Goal: Information Seeking & Learning: Learn about a topic

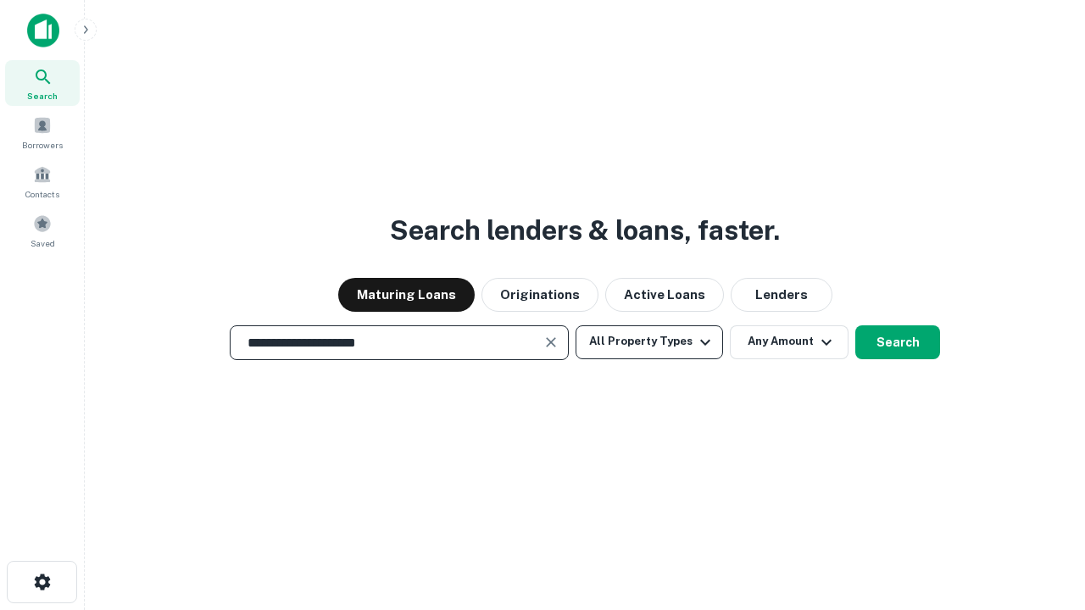
type input "**********"
click at [649, 342] on button "All Property Types" at bounding box center [648, 342] width 147 height 34
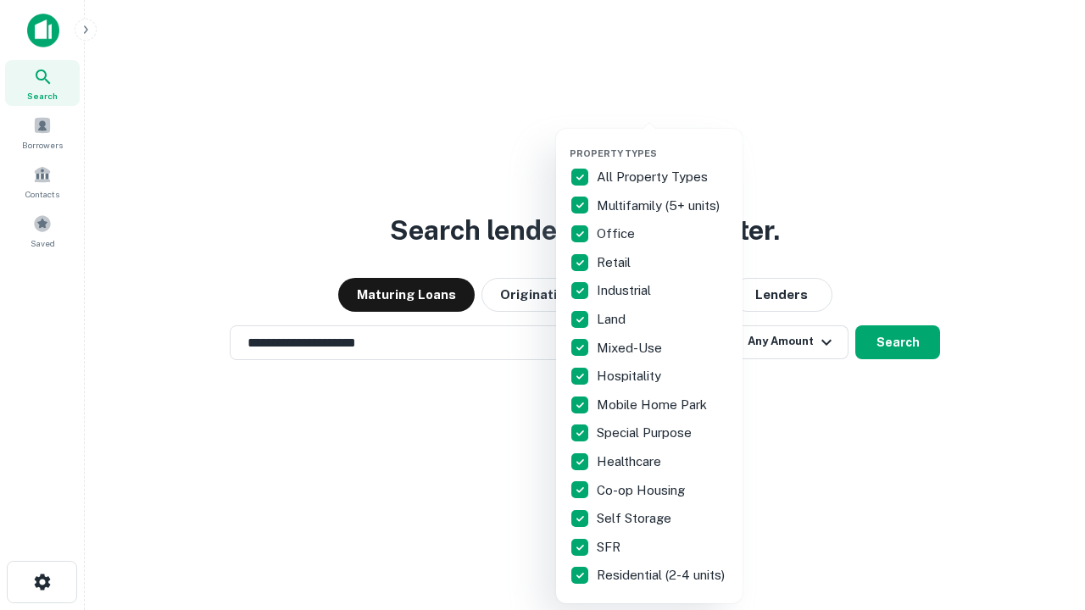
click at [663, 142] on button "button" at bounding box center [662, 142] width 186 height 1
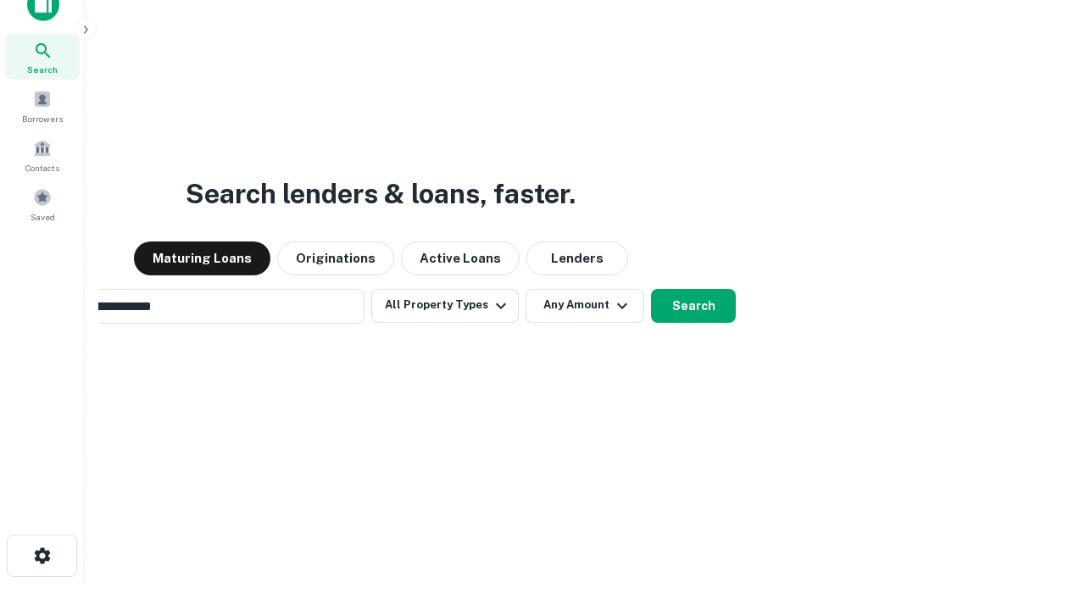
scroll to position [27, 0]
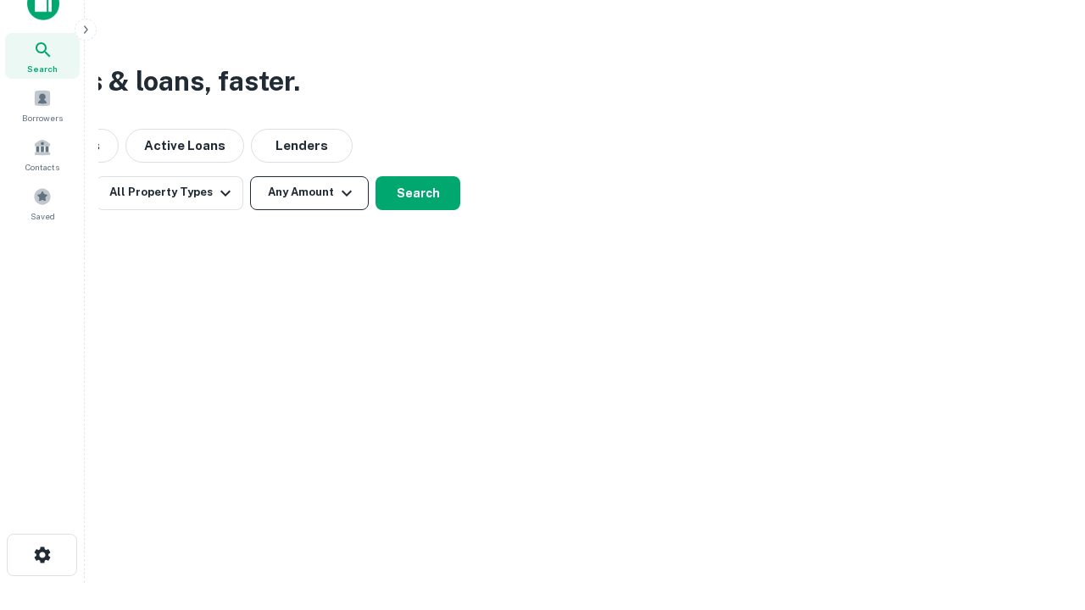
click at [309, 192] on button "Any Amount" at bounding box center [309, 193] width 119 height 34
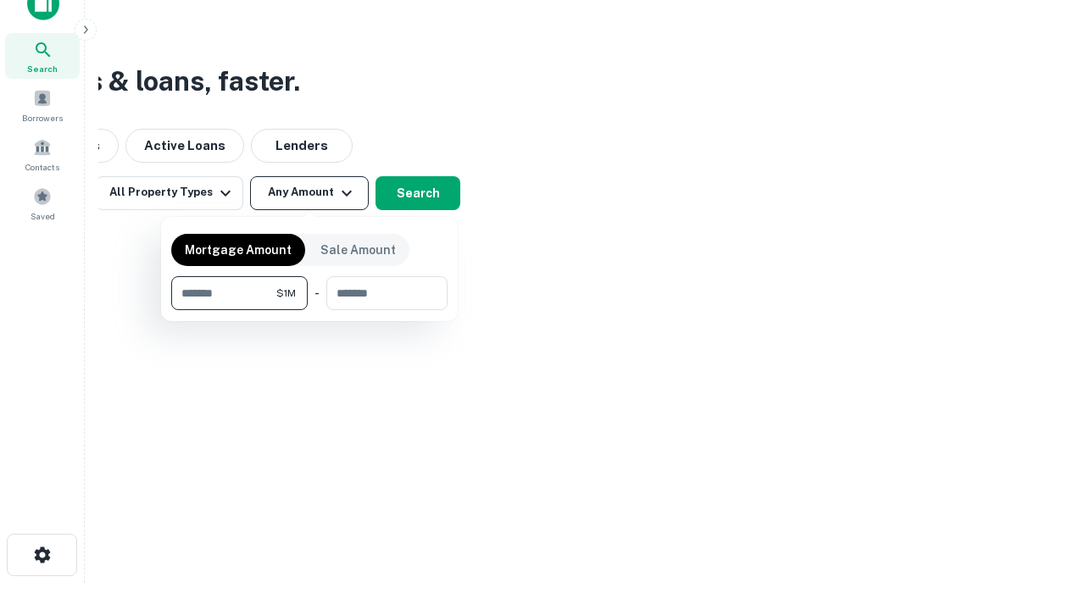
type input "*******"
click at [309, 310] on button "button" at bounding box center [309, 310] width 276 height 1
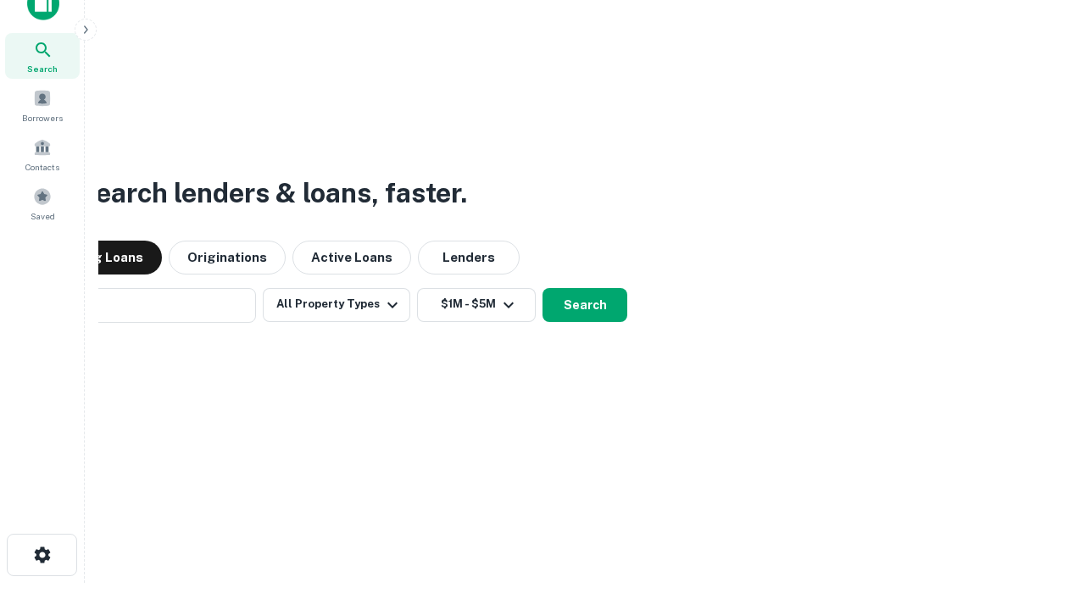
scroll to position [26, 0]
click at [542, 289] on button "Search" at bounding box center [584, 306] width 85 height 34
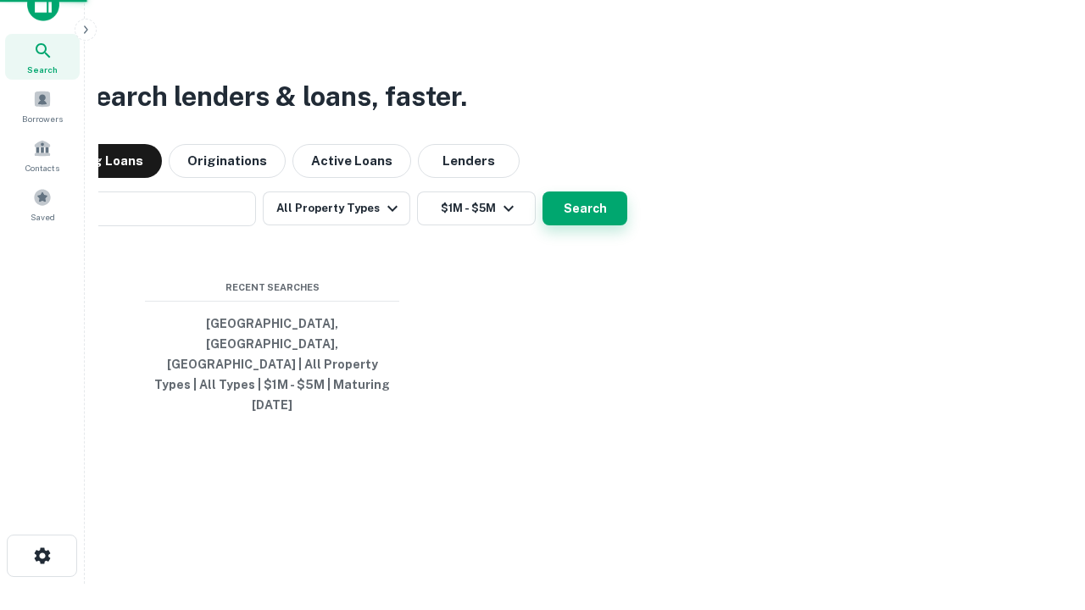
scroll to position [27, 0]
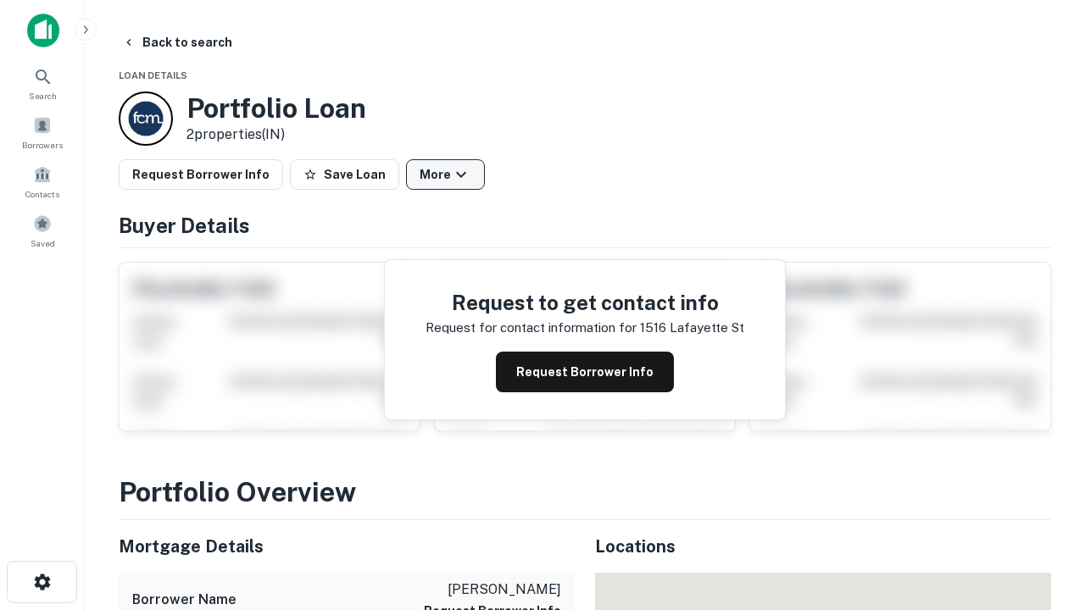
click at [445, 175] on button "More" at bounding box center [445, 174] width 79 height 31
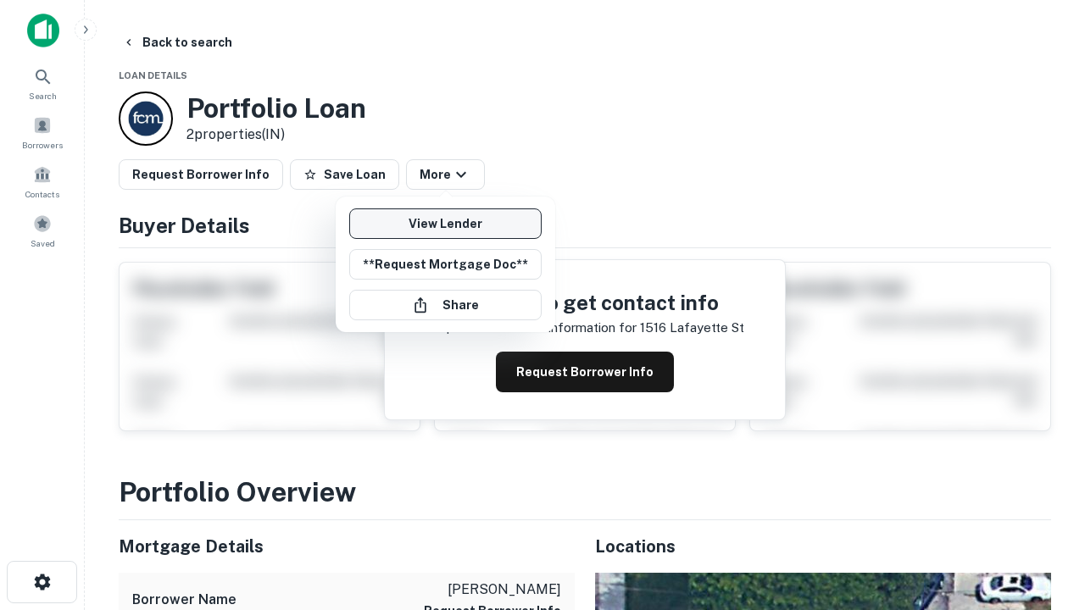
click at [445, 224] on link "View Lender" at bounding box center [445, 223] width 192 height 31
